Goal: Communication & Community: Participate in discussion

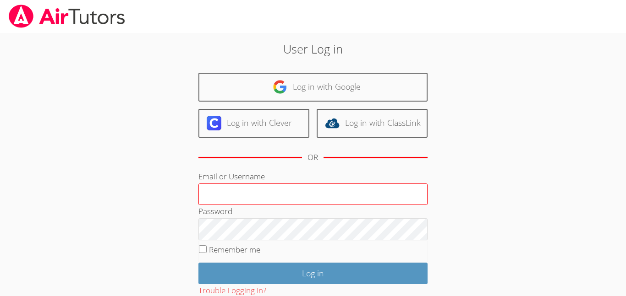
click at [232, 199] on input "Email or Username" at bounding box center [312, 195] width 229 height 22
click at [227, 199] on input "Email or Username" at bounding box center [312, 195] width 229 height 22
click at [229, 199] on input "Email or Username" at bounding box center [312, 195] width 229 height 22
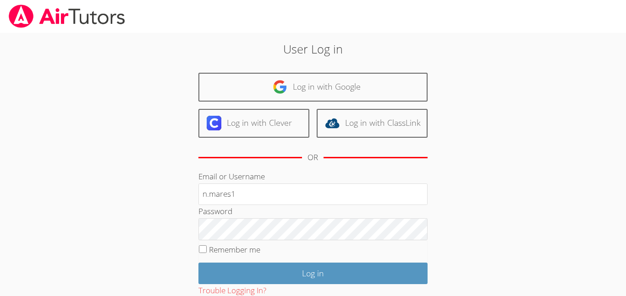
type input "n.mares1"
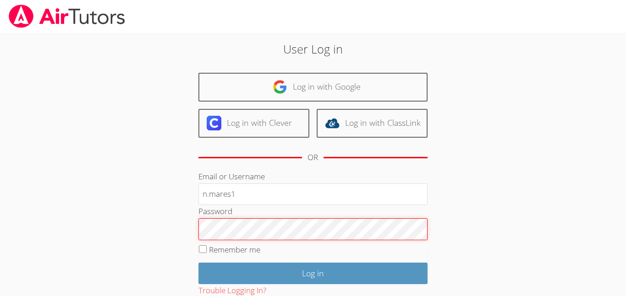
click at [198, 263] on input "Log in" at bounding box center [312, 274] width 229 height 22
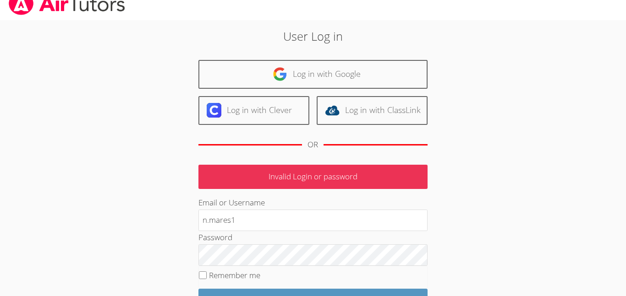
scroll to position [18, 0]
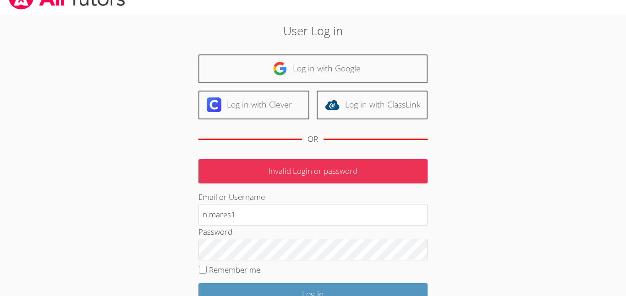
drag, startPoint x: 106, startPoint y: 217, endPoint x: 106, endPoint y: 223, distance: 6.4
click at [106, 223] on div "User Log in Log in with Google Log in with Clever Log in with ClassLink OR Inva…" at bounding box center [313, 190] width 470 height 350
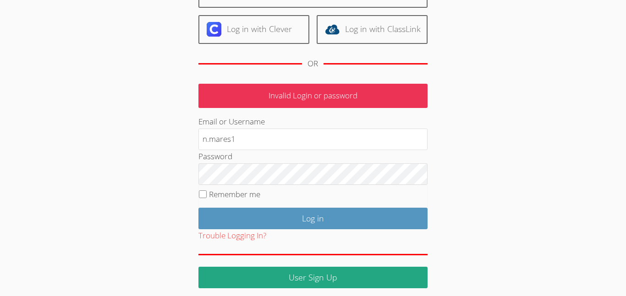
scroll to position [100, 0]
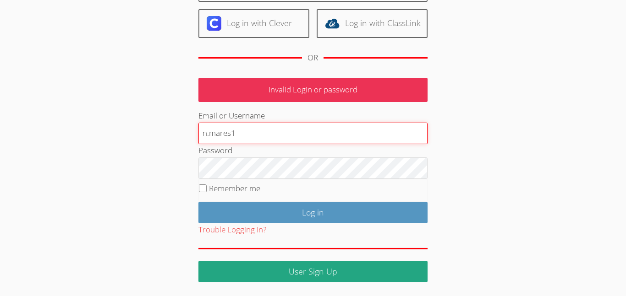
click at [350, 131] on input "n.mares1" at bounding box center [312, 134] width 229 height 22
click at [250, 141] on input "n.mares1" at bounding box center [312, 134] width 229 height 22
type input "n.mares1@lodiusd.org"
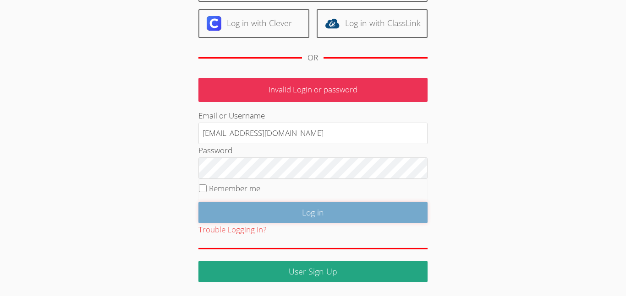
click at [206, 207] on input "Log in" at bounding box center [312, 213] width 229 height 22
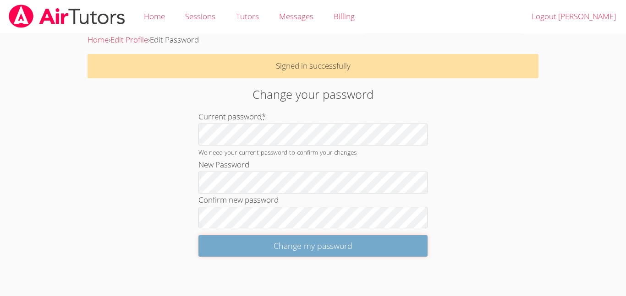
click at [329, 246] on input "Change my password" at bounding box center [312, 246] width 229 height 22
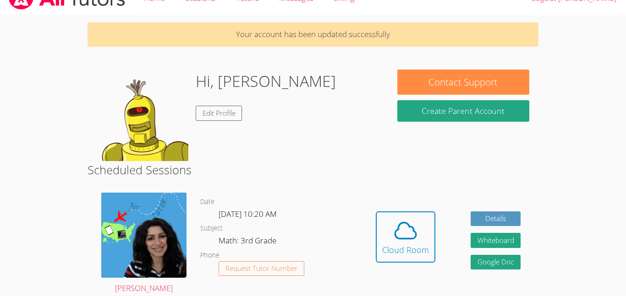
scroll to position [37, 0]
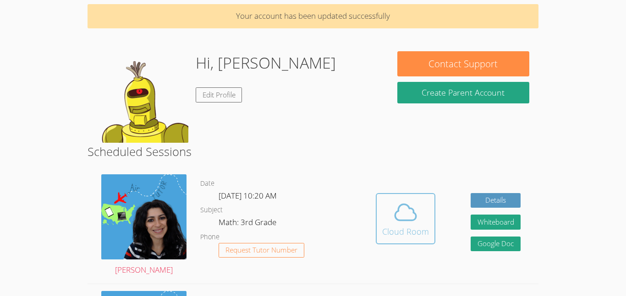
click at [415, 235] on div "Cloud Room" at bounding box center [405, 231] width 47 height 13
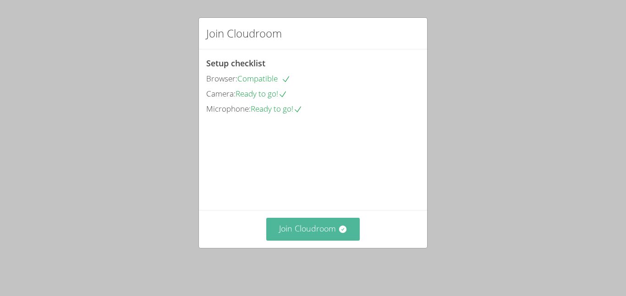
click at [319, 236] on button "Join Cloudroom" at bounding box center [313, 229] width 94 height 22
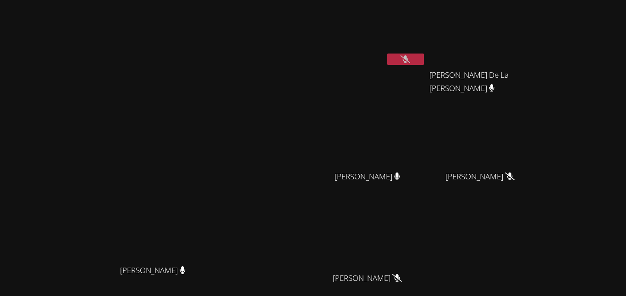
click at [424, 60] on button at bounding box center [405, 59] width 37 height 11
click at [424, 65] on div at bounding box center [405, 61] width 37 height 14
click at [410, 61] on icon at bounding box center [405, 59] width 10 height 8
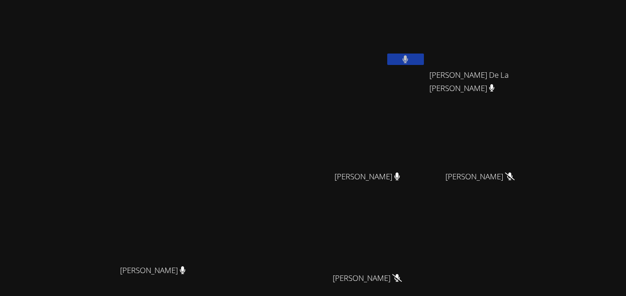
click at [424, 57] on button at bounding box center [405, 59] width 37 height 11
click at [225, 89] on video at bounding box center [156, 175] width 137 height 172
click at [400, 179] on icon at bounding box center [397, 177] width 6 height 8
click at [400, 177] on icon at bounding box center [396, 177] width 5 height 8
click at [400, 176] on icon at bounding box center [396, 177] width 5 height 8
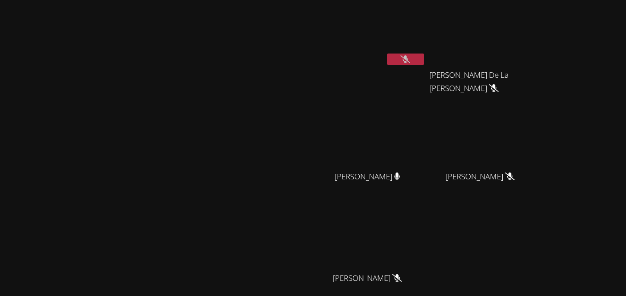
click at [424, 58] on button at bounding box center [405, 59] width 37 height 11
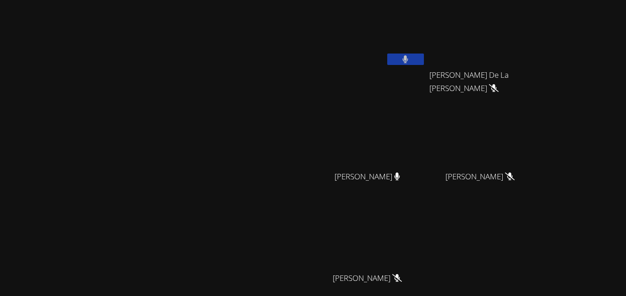
click at [424, 58] on button at bounding box center [405, 59] width 37 height 11
click at [426, 180] on div "[PERSON_NAME]" at bounding box center [371, 185] width 109 height 37
click at [225, 120] on video at bounding box center [156, 175] width 137 height 172
click at [225, 206] on video at bounding box center [156, 175] width 137 height 172
click at [225, 202] on video at bounding box center [156, 175] width 137 height 172
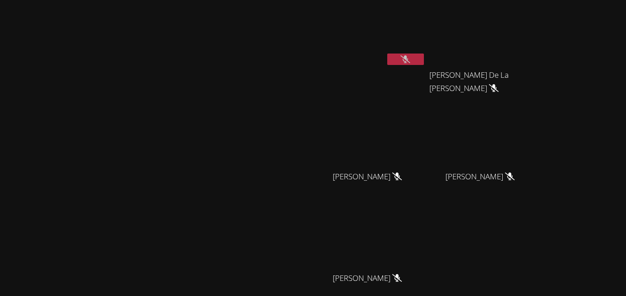
click at [225, 202] on video at bounding box center [156, 175] width 137 height 172
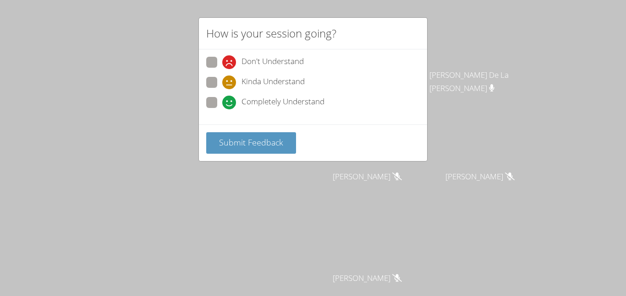
click at [222, 109] on span at bounding box center [222, 109] width 0 height 0
click at [222, 101] on input "Completely Understand" at bounding box center [226, 101] width 8 height 8
radio input "true"
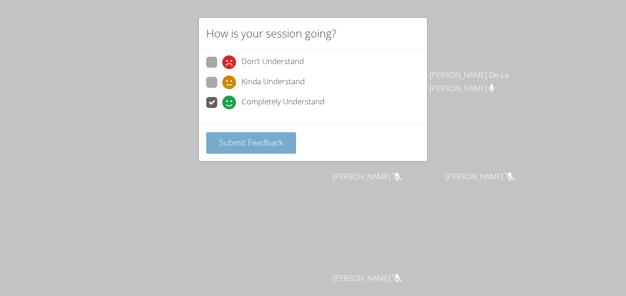
click at [222, 149] on button "Submit Feedback" at bounding box center [251, 143] width 90 height 22
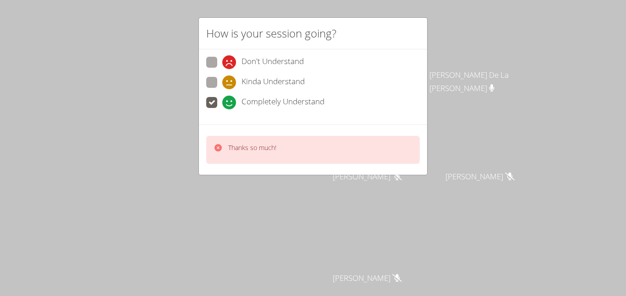
click at [216, 147] on icon at bounding box center [217, 147] width 7 height 7
click at [206, 108] on label "Completely Understand" at bounding box center [265, 103] width 118 height 12
click at [222, 105] on input "Completely Understand" at bounding box center [226, 101] width 8 height 8
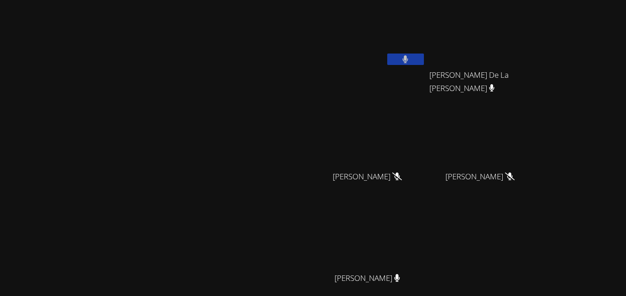
click at [225, 134] on video at bounding box center [156, 175] width 137 height 172
click at [225, 133] on video at bounding box center [156, 175] width 137 height 172
click at [225, 176] on video at bounding box center [156, 175] width 137 height 172
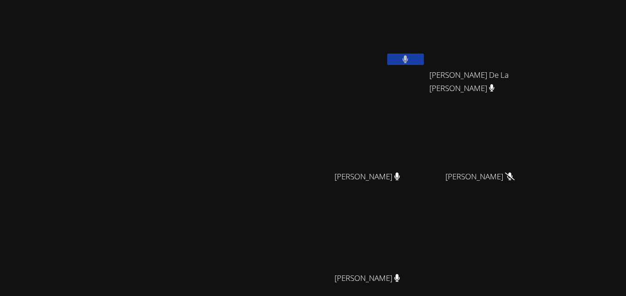
click at [225, 176] on video at bounding box center [156, 175] width 137 height 172
drag, startPoint x: 291, startPoint y: 146, endPoint x: 303, endPoint y: 138, distance: 14.9
click at [225, 138] on video at bounding box center [156, 175] width 137 height 172
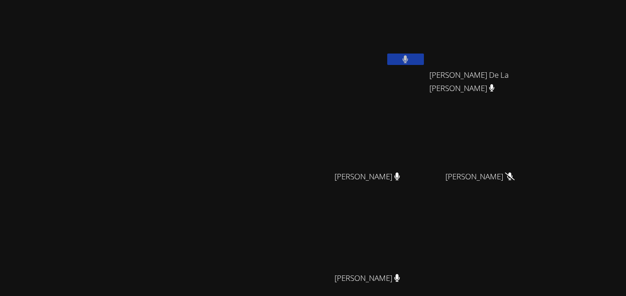
drag, startPoint x: 303, startPoint y: 138, endPoint x: 325, endPoint y: 161, distance: 31.4
click at [225, 161] on video at bounding box center [156, 175] width 137 height 172
click at [424, 55] on button at bounding box center [405, 59] width 37 height 11
click at [225, 89] on video at bounding box center [156, 175] width 137 height 172
drag, startPoint x: 331, startPoint y: 122, endPoint x: 326, endPoint y: 109, distance: 14.4
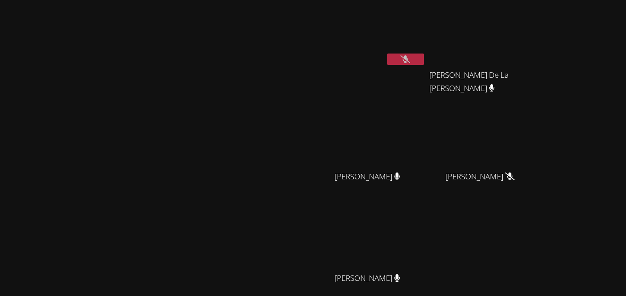
click at [225, 109] on video at bounding box center [156, 175] width 137 height 172
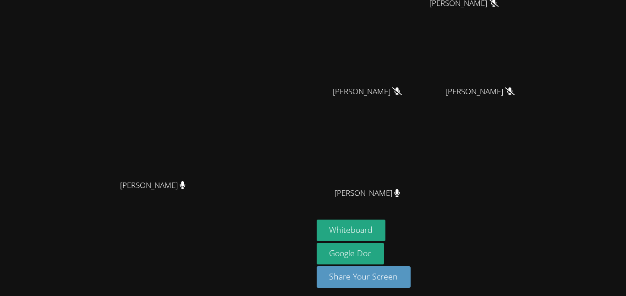
scroll to position [90, 0]
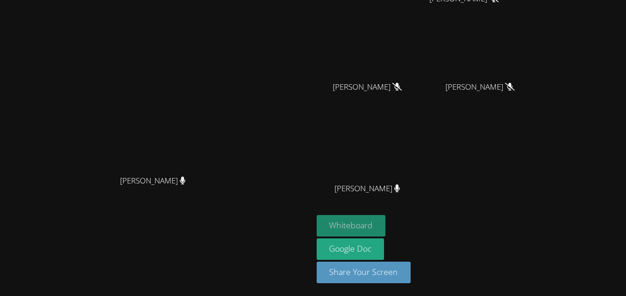
click at [386, 230] on button "Whiteboard" at bounding box center [351, 226] width 69 height 22
click at [386, 226] on button "Whiteboard" at bounding box center [351, 226] width 69 height 22
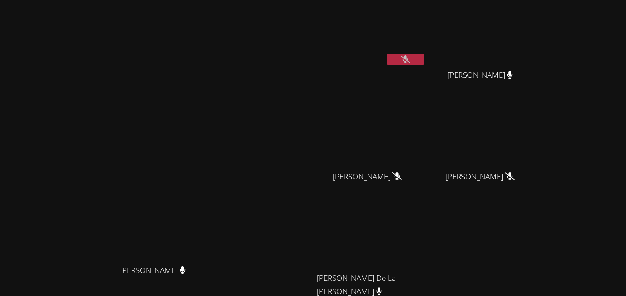
click at [424, 54] on button at bounding box center [405, 59] width 37 height 11
